Goal: Navigation & Orientation: Find specific page/section

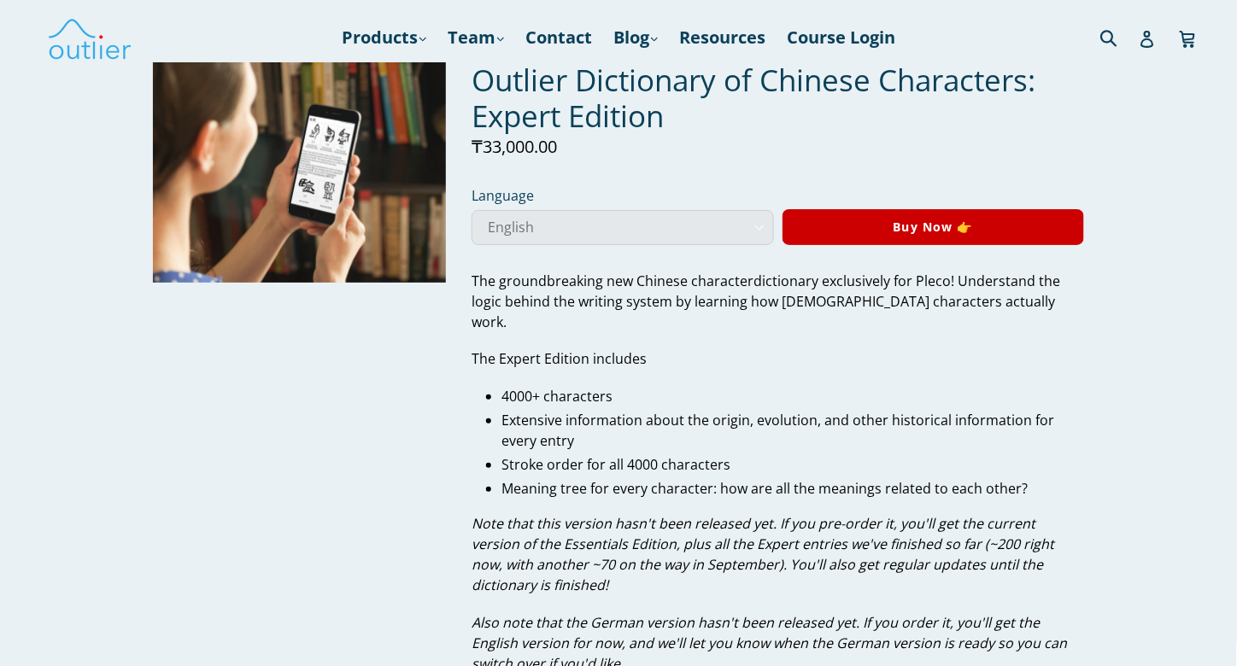
drag, startPoint x: 0, startPoint y: 0, endPoint x: 612, endPoint y: 213, distance: 648.3
click at [612, 213] on select "English German" at bounding box center [622, 227] width 302 height 35
click at [564, 218] on select "English German" at bounding box center [622, 227] width 302 height 35
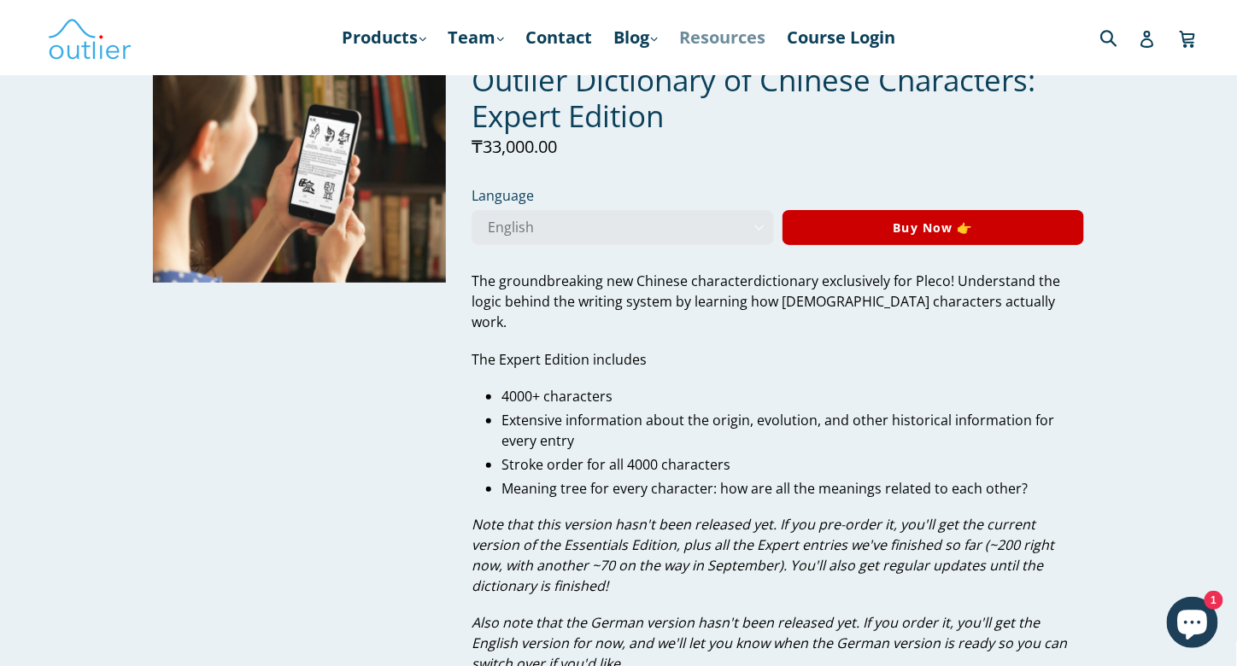
click at [731, 50] on link "Resources" at bounding box center [721, 37] width 103 height 31
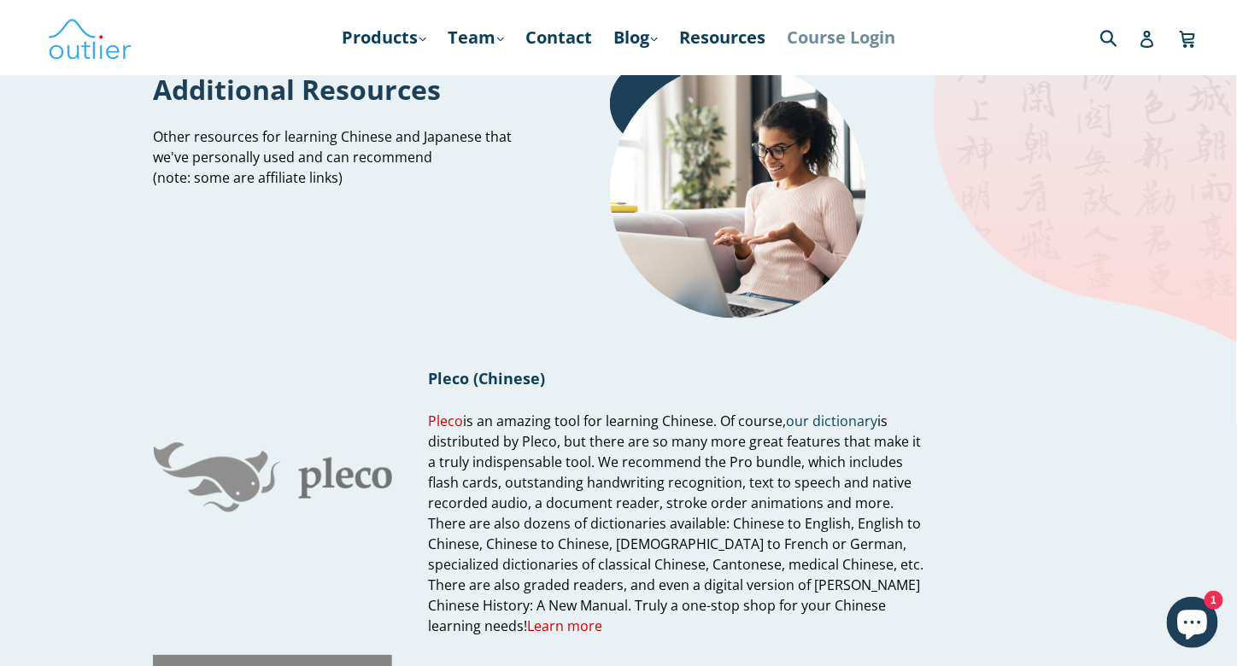
click at [848, 37] on link "Course Login" at bounding box center [841, 37] width 126 height 31
